Goal: Information Seeking & Learning: Understand process/instructions

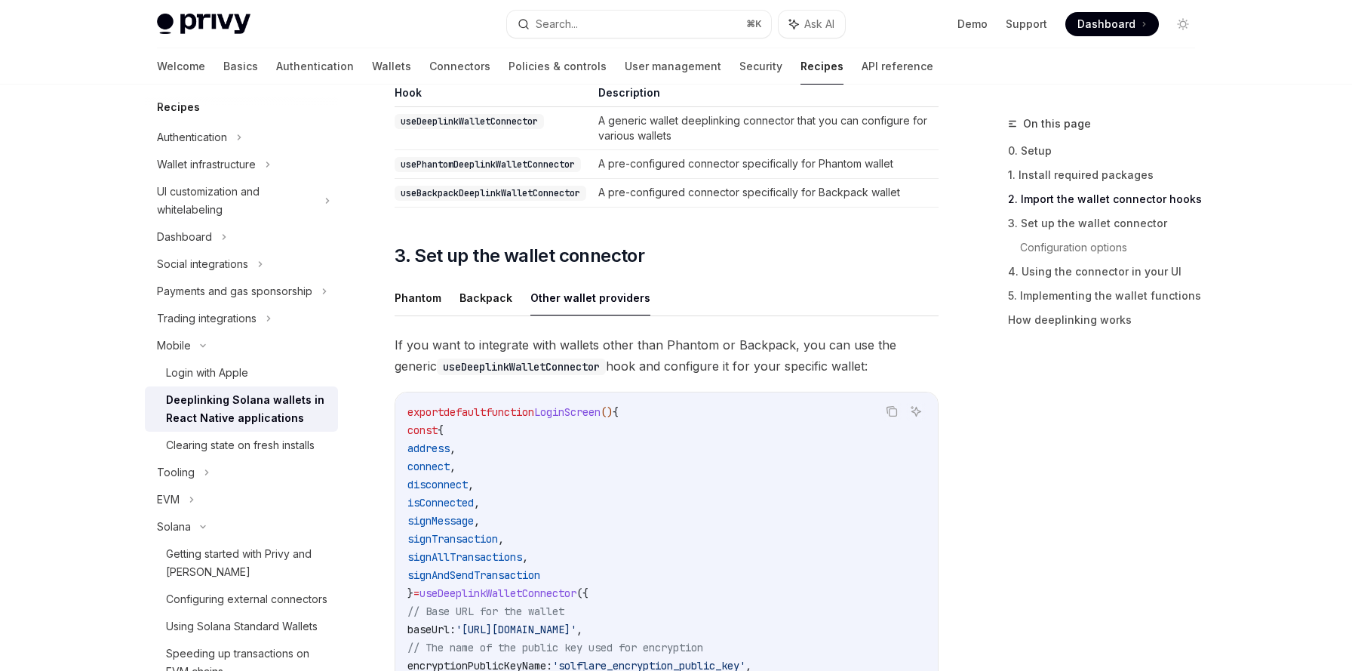
scroll to position [866, 0]
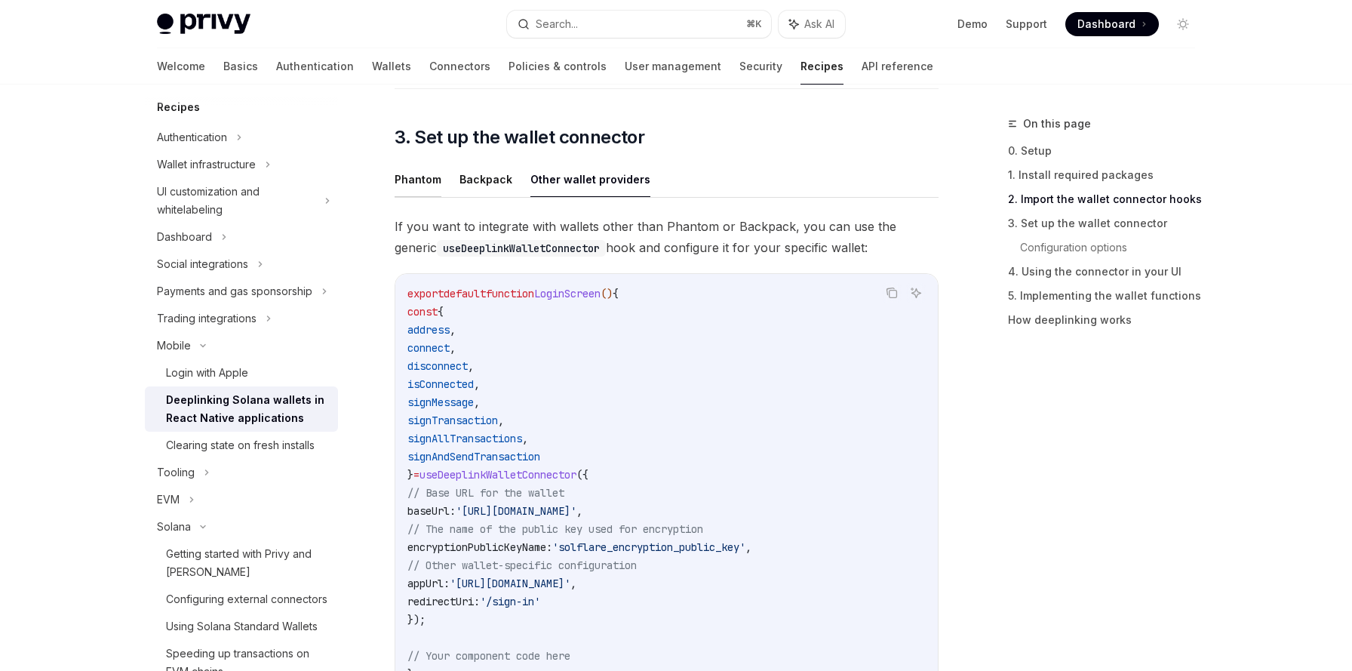
click at [417, 186] on button "Phantom" at bounding box center [418, 178] width 47 height 35
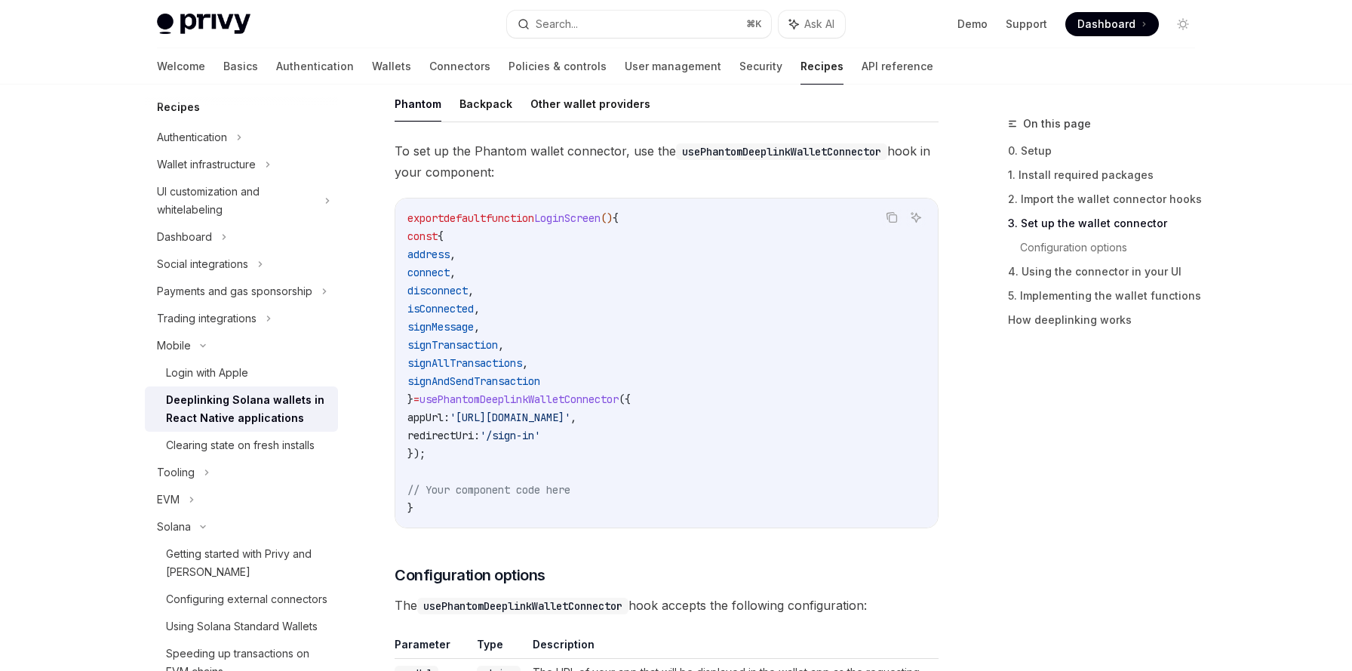
scroll to position [963, 0]
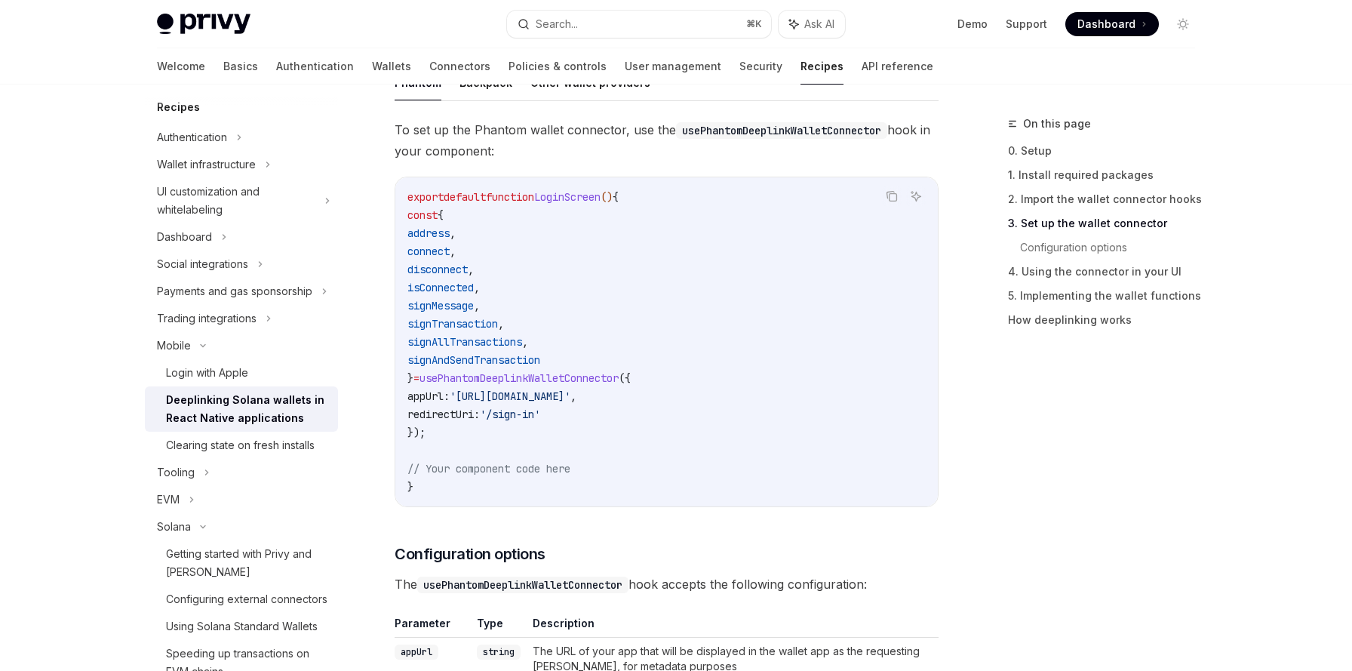
drag, startPoint x: 446, startPoint y: 380, endPoint x: 446, endPoint y: 432, distance: 51.3
click at [446, 432] on code "export default function LoginScreen () { const { address , connect , disconnect…" at bounding box center [666, 342] width 518 height 308
copy code "usePhantomDeeplinkWalletConnector ({ appUrl: '[URL][DOMAIN_NAME]' , redirectUri…"
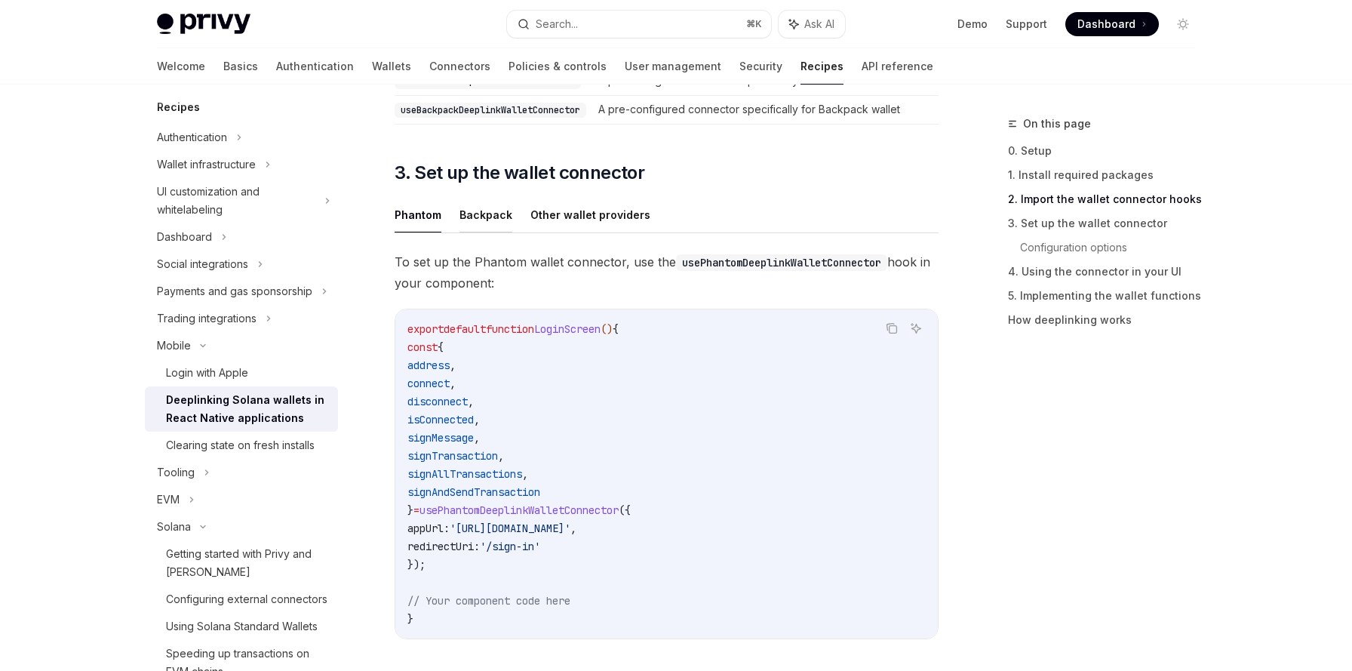
click at [478, 217] on button "Backpack" at bounding box center [486, 214] width 53 height 35
click at [552, 212] on button "Other wallet providers" at bounding box center [590, 214] width 120 height 35
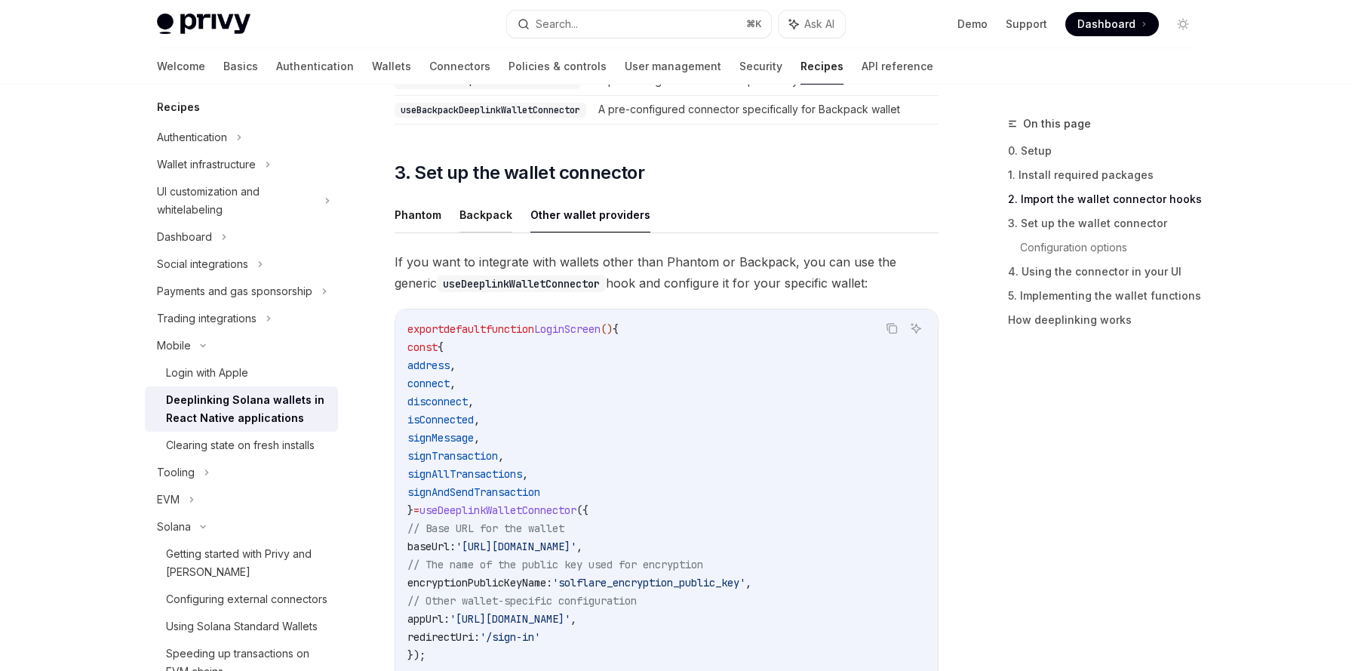
click at [494, 217] on button "Backpack" at bounding box center [486, 214] width 53 height 35
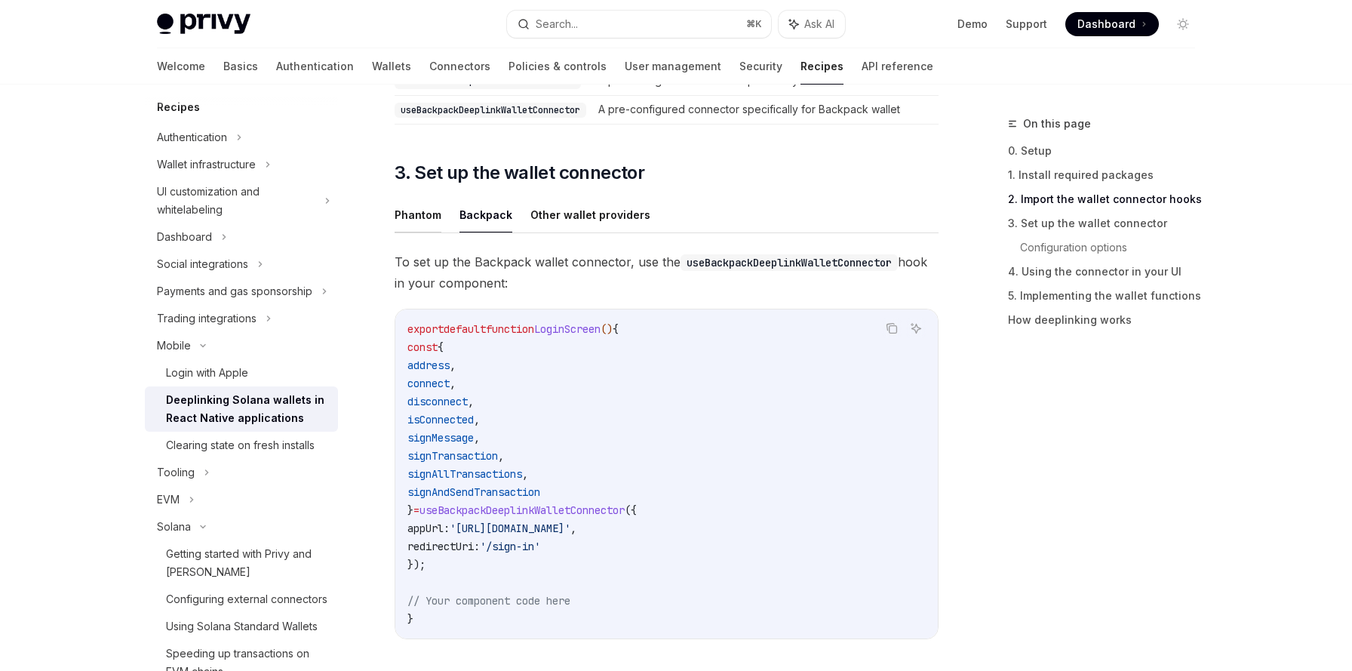
click at [399, 222] on button "Phantom" at bounding box center [418, 214] width 47 height 35
drag, startPoint x: 464, startPoint y: 512, endPoint x: 511, endPoint y: 512, distance: 46.8
click at [511, 512] on span "usePhantomDeeplinkWalletConnector" at bounding box center [519, 510] width 199 height 14
copy span "Phantom"
click at [471, 211] on button "Backpack" at bounding box center [486, 214] width 53 height 35
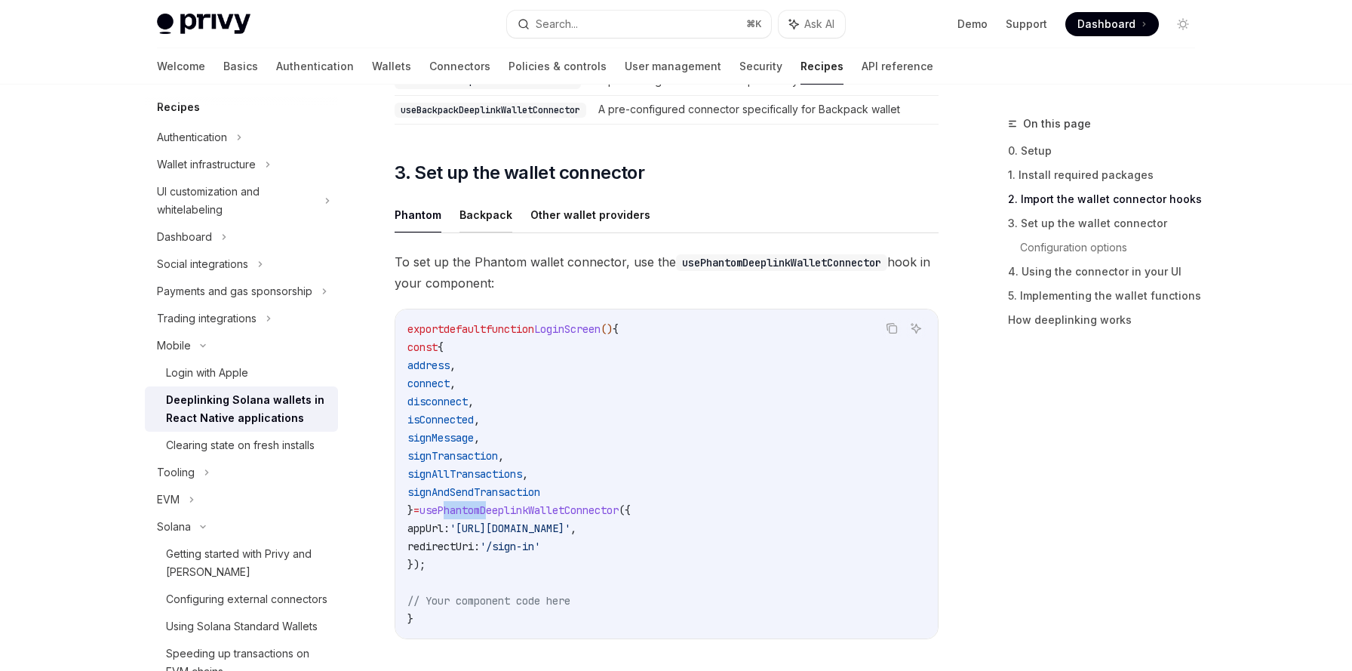
type textarea "*"
drag, startPoint x: 464, startPoint y: 512, endPoint x: 516, endPoint y: 515, distance: 52.2
click at [516, 515] on span "useBackpackDeeplinkWalletConnector" at bounding box center [522, 510] width 205 height 14
copy span "Backpack"
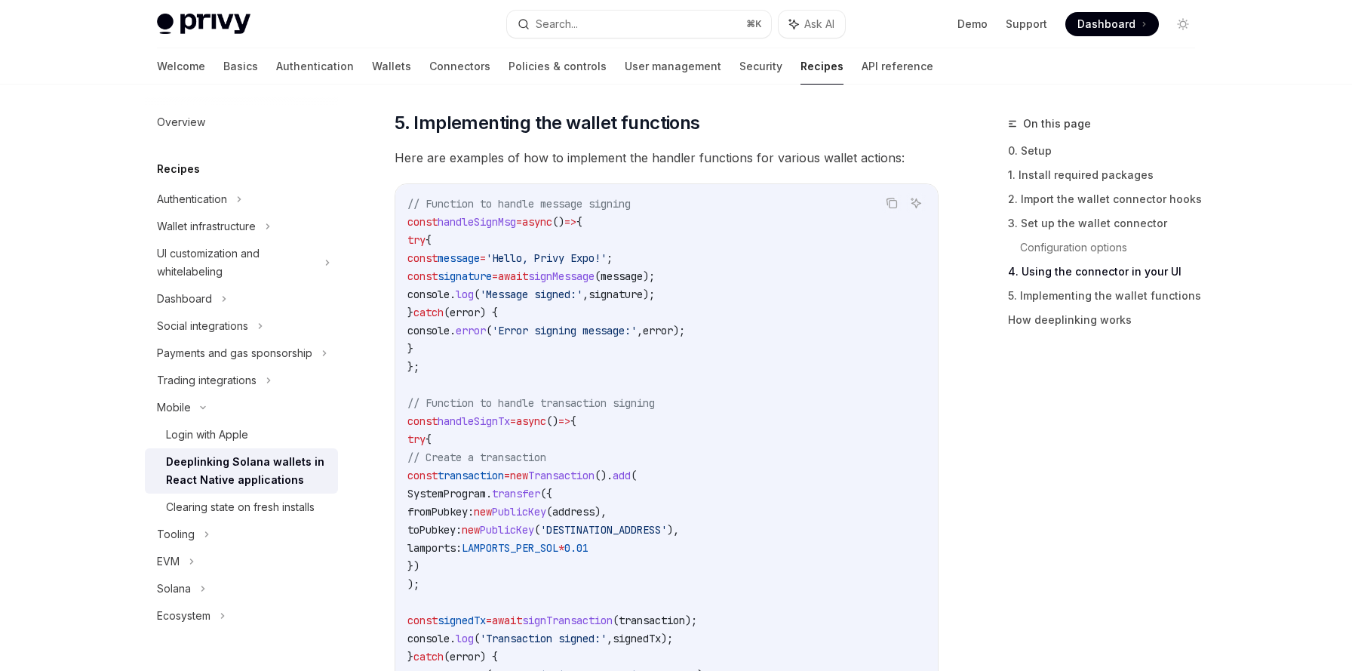
scroll to position [2079, 0]
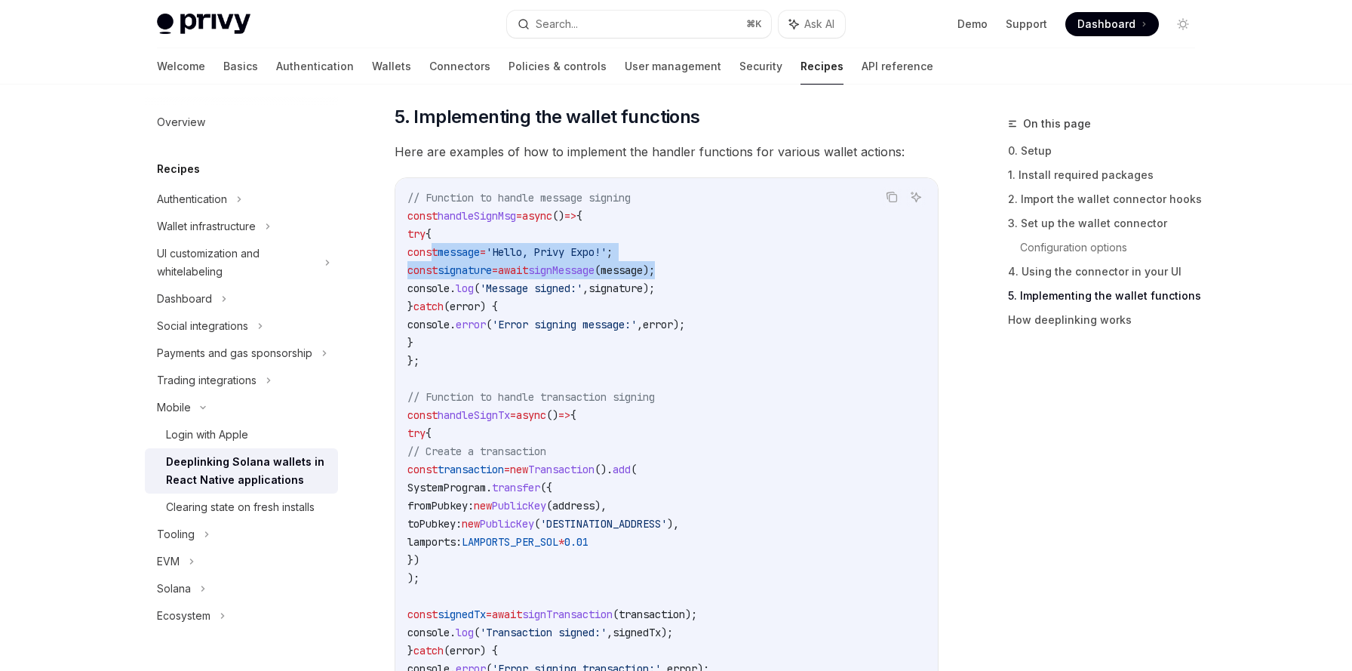
drag, startPoint x: 432, startPoint y: 260, endPoint x: 724, endPoint y: 275, distance: 292.5
copy code "const message = 'Hello, Privy Expo!' ; const signature = await signMessage ( me…"
